Goal: Transaction & Acquisition: Obtain resource

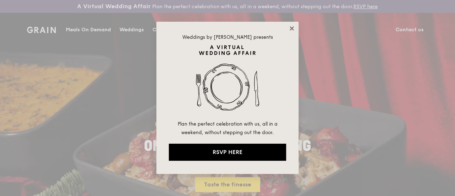
click at [292, 26] on icon at bounding box center [292, 28] width 6 height 6
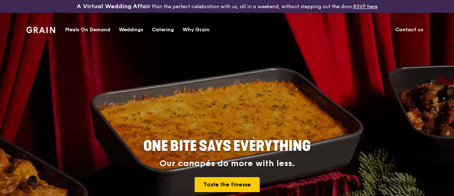
click at [164, 29] on div "Catering" at bounding box center [163, 29] width 22 height 21
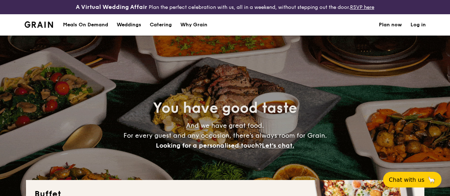
select select
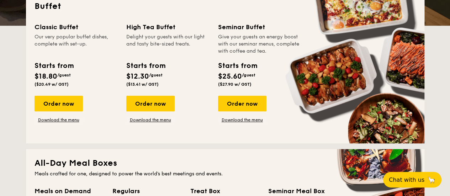
scroll to position [189, 0]
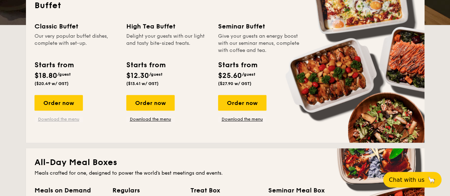
click at [57, 122] on link "Download the menu" at bounding box center [59, 119] width 48 height 6
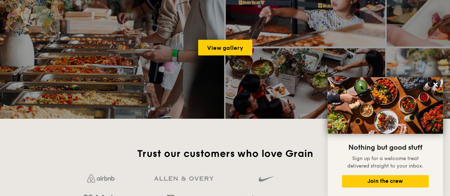
scroll to position [994, 0]
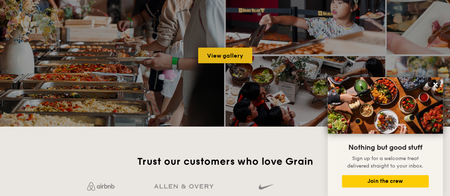
click at [228, 57] on link "View gallery" at bounding box center [225, 56] width 54 height 16
